Goal: Find specific page/section: Find specific page/section

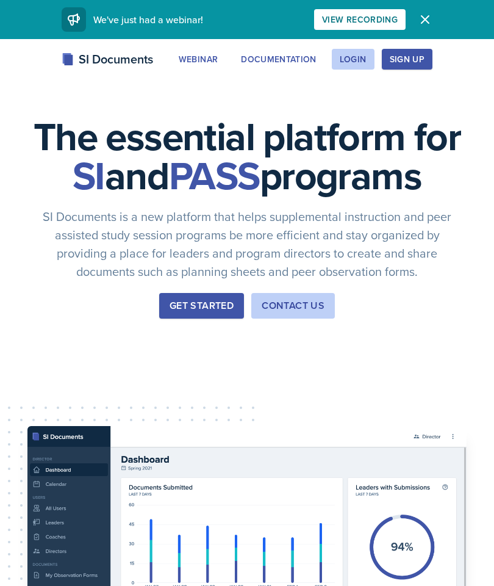
click at [358, 56] on div "Login" at bounding box center [353, 59] width 27 height 10
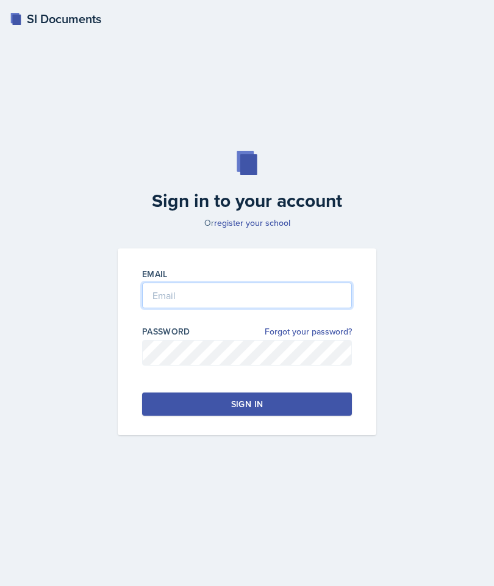
click at [264, 308] on input "email" at bounding box center [247, 296] width 210 height 26
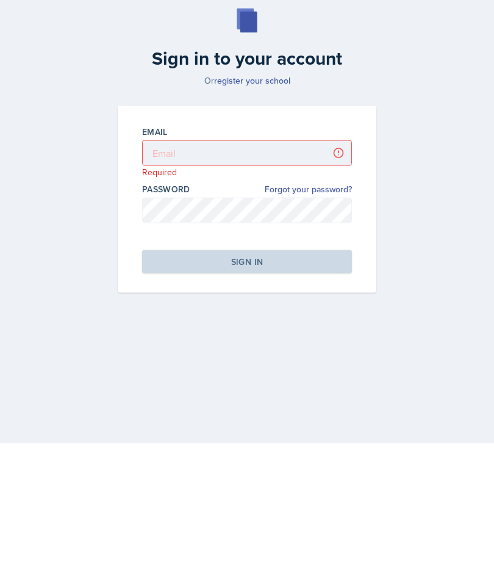
scroll to position [49, 0]
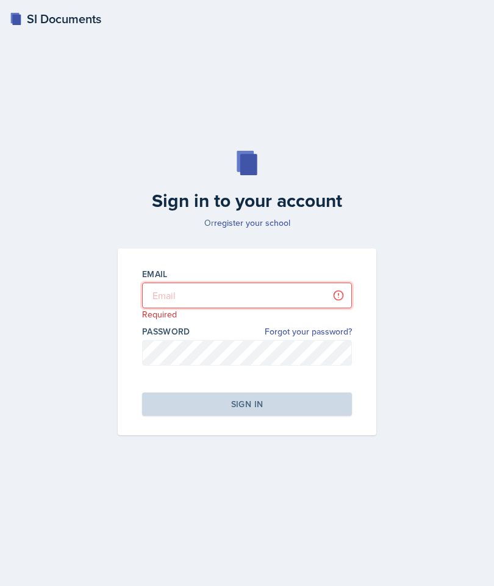
type input "gea7638@mavs.uta.edu"
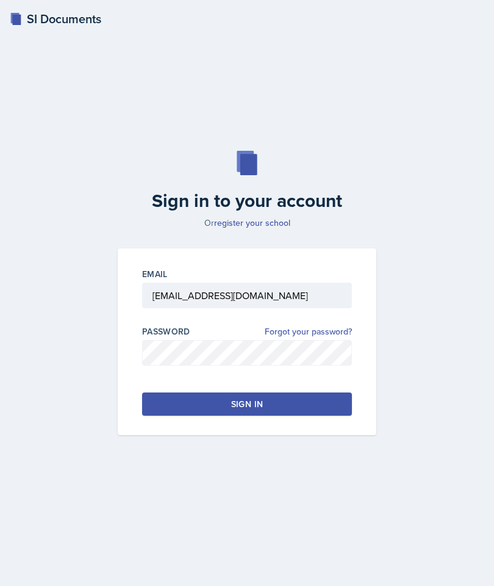
click at [301, 393] on button "Sign in" at bounding box center [247, 404] width 210 height 23
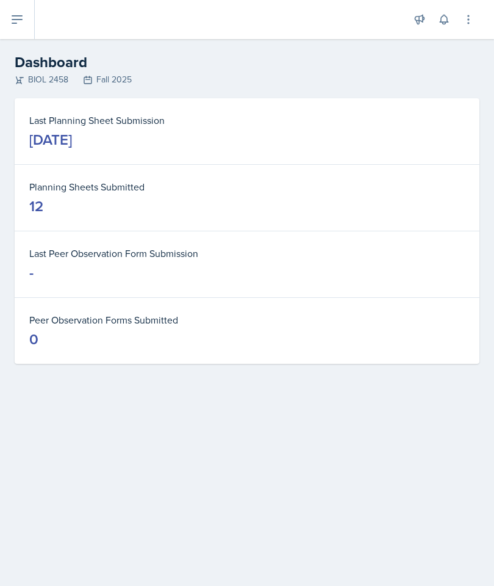
click at [42, 71] on h2 "Dashboard" at bounding box center [247, 62] width 465 height 22
click at [72, 142] on div "October 1st, 2025" at bounding box center [50, 140] width 43 height 20
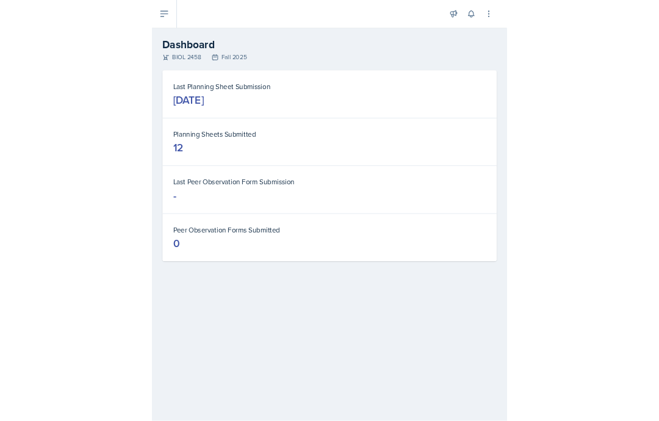
scroll to position [46, 0]
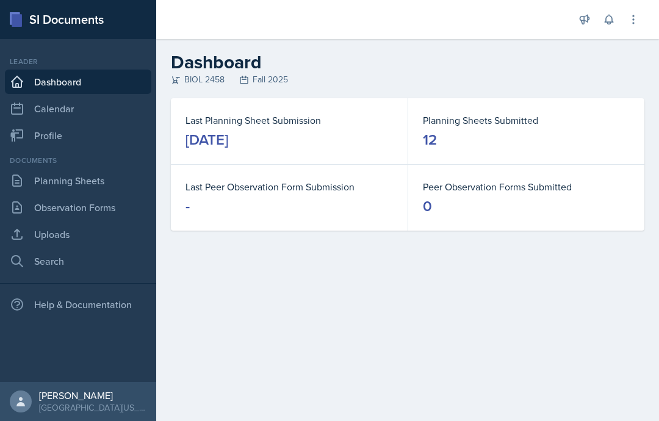
click at [71, 168] on link "Planning Sheets" at bounding box center [78, 180] width 147 height 24
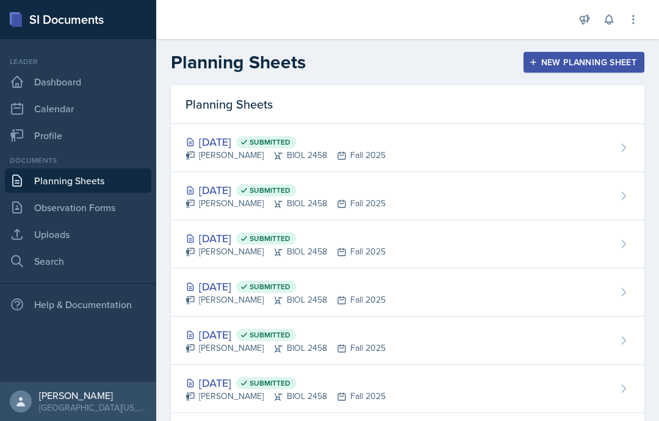
click at [254, 152] on div "Grace Alcazar BIOL 2458 Fall 2025" at bounding box center [286, 155] width 200 height 13
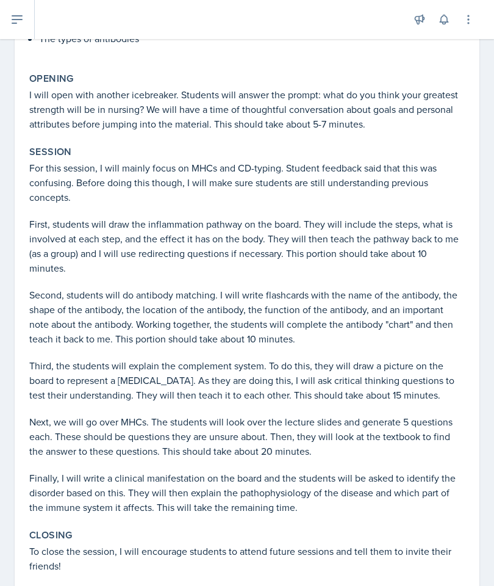
scroll to position [261, 0]
click at [454, 573] on p "To close the session, I will encourage students to attend future sessions and t…" at bounding box center [247, 557] width 436 height 29
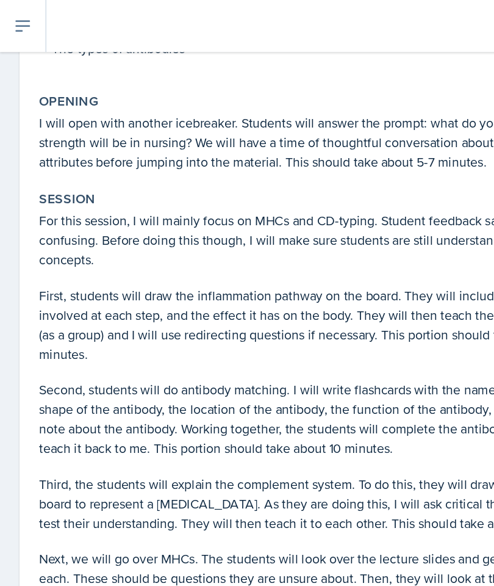
scroll to position [260, 0]
